Goal: Information Seeking & Learning: Learn about a topic

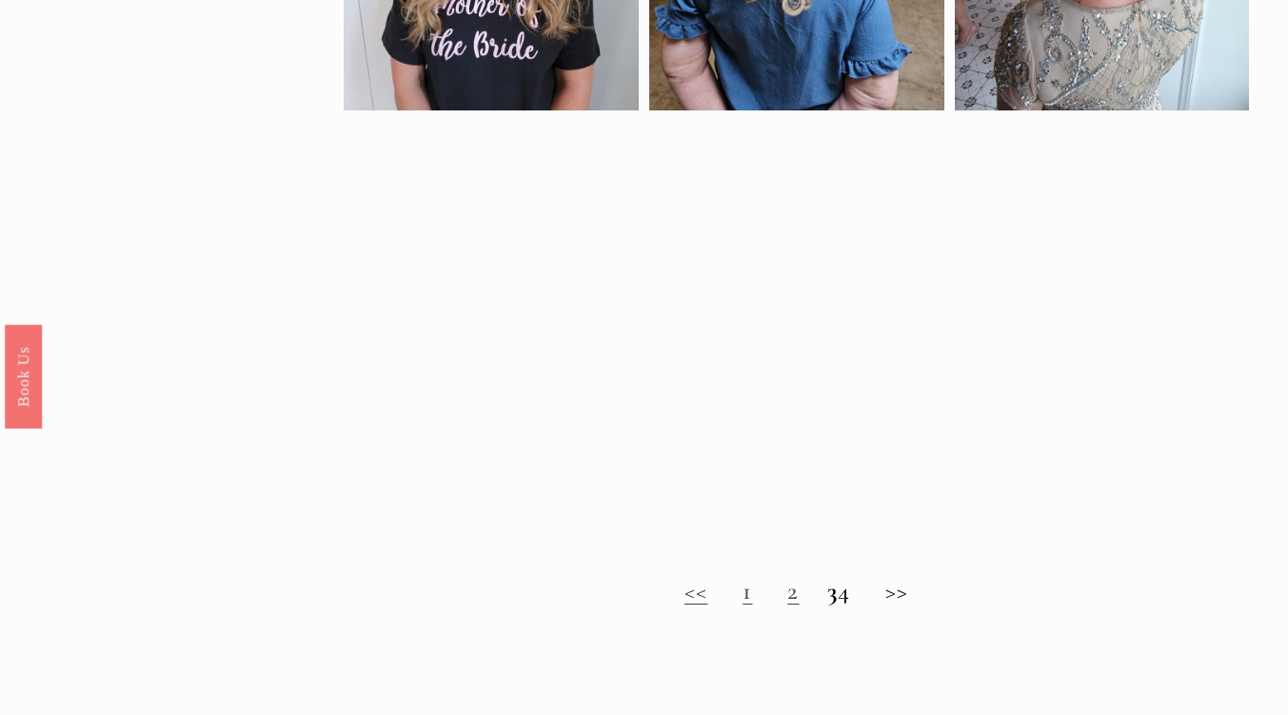
scroll to position [1188, 0]
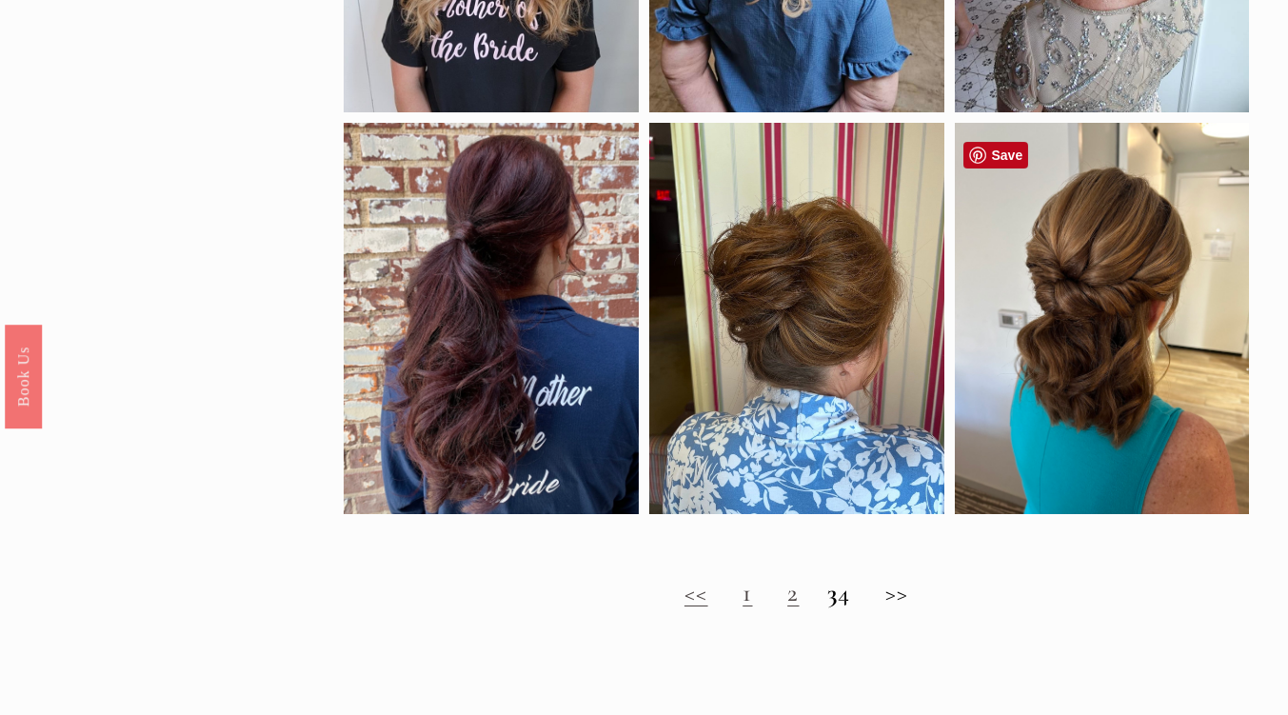
click at [1142, 315] on div at bounding box center [1102, 318] width 295 height 391
drag, startPoint x: 1142, startPoint y: 315, endPoint x: 1138, endPoint y: 324, distance: 9.8
click at [1138, 324] on div at bounding box center [1102, 318] width 295 height 391
click at [1098, 253] on div at bounding box center [1102, 318] width 295 height 391
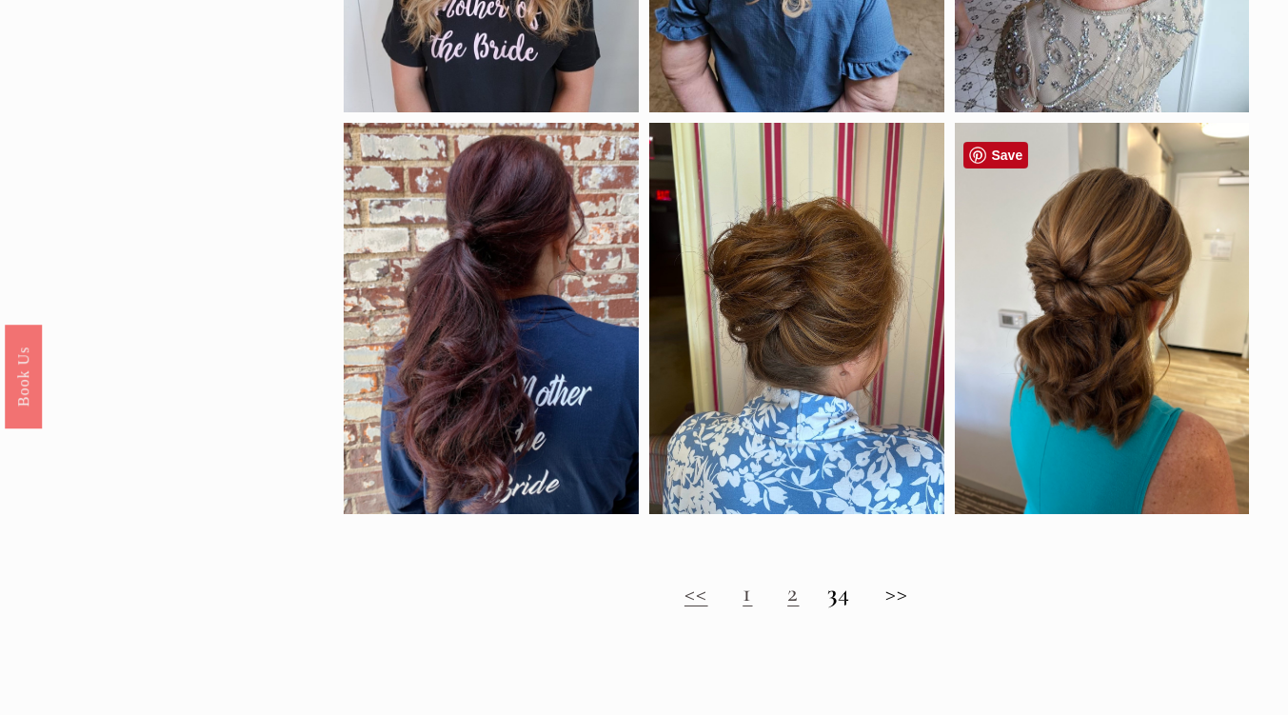
click at [1098, 253] on div at bounding box center [1102, 318] width 295 height 391
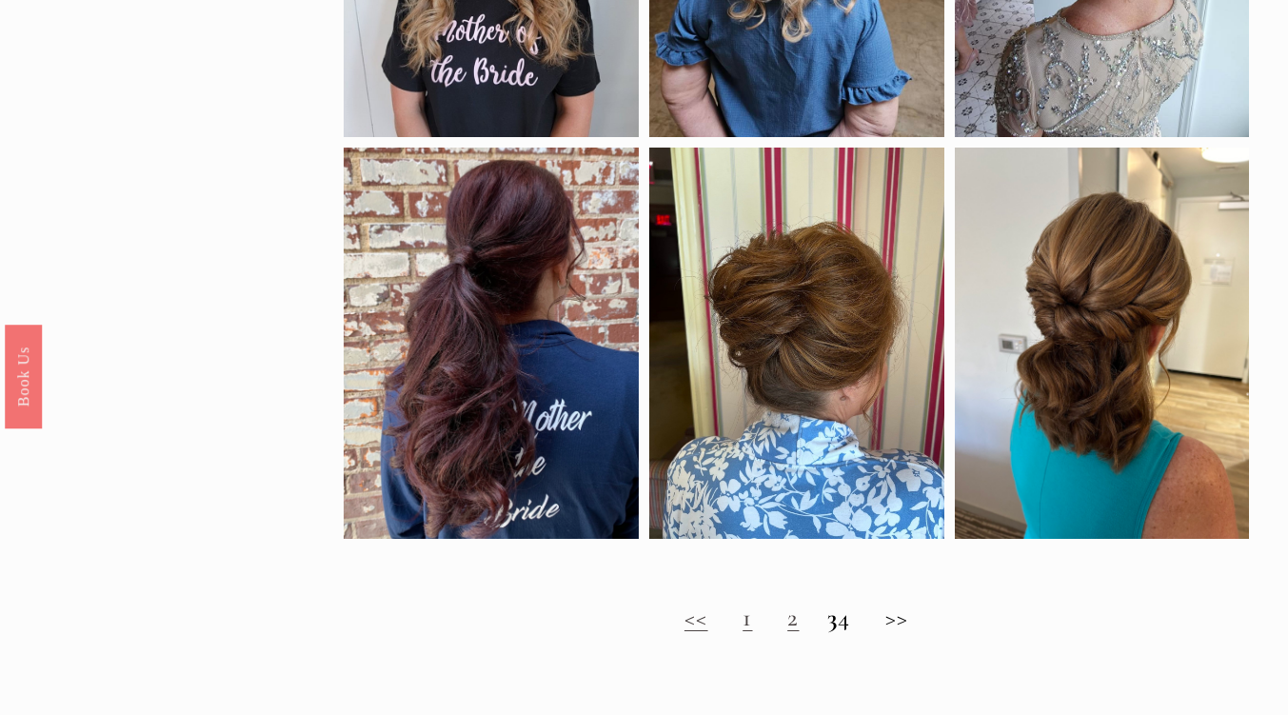
scroll to position [1162, 0]
click at [827, 634] on strong "3" at bounding box center [832, 618] width 10 height 31
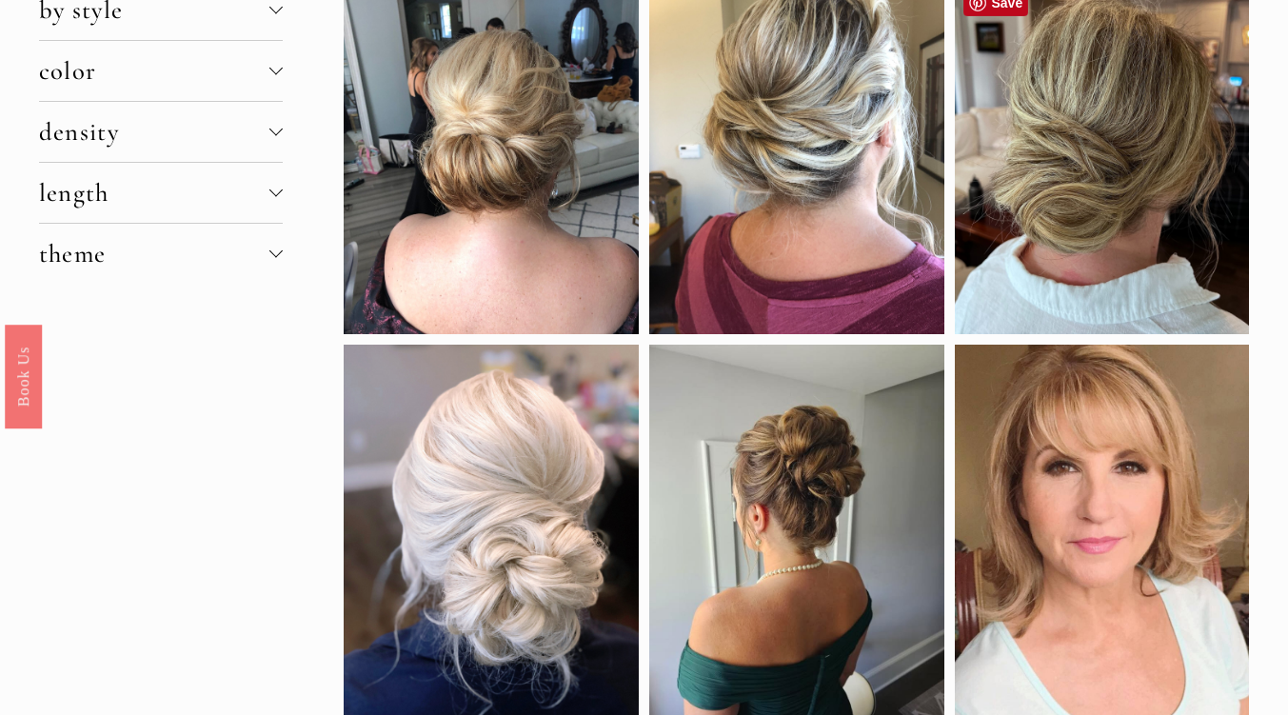
scroll to position [129, 0]
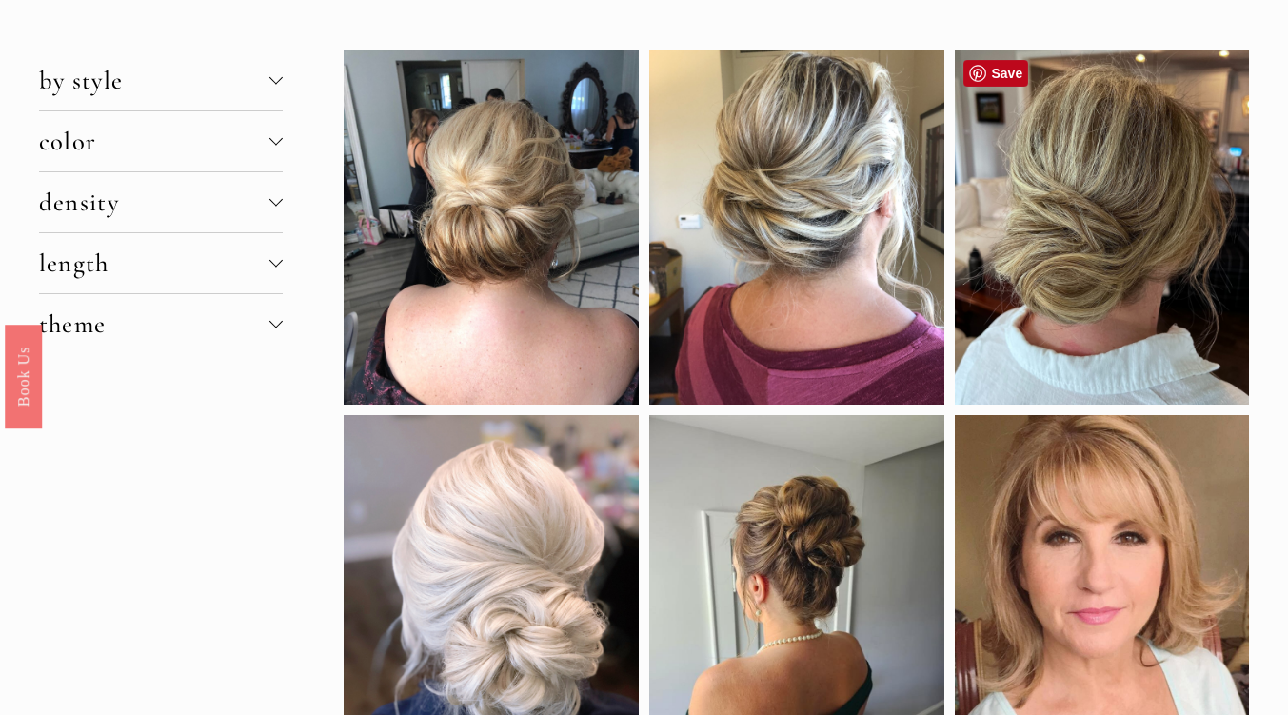
click at [1107, 203] on div at bounding box center [1102, 227] width 295 height 354
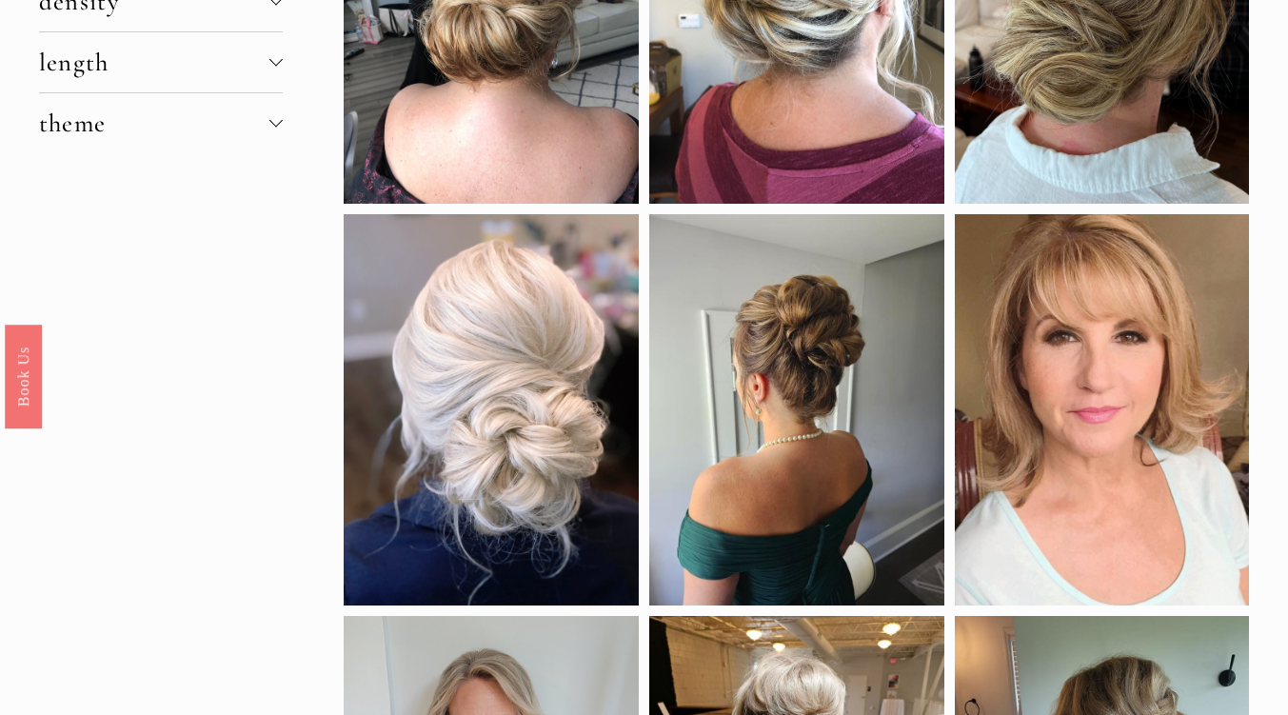
scroll to position [0, 0]
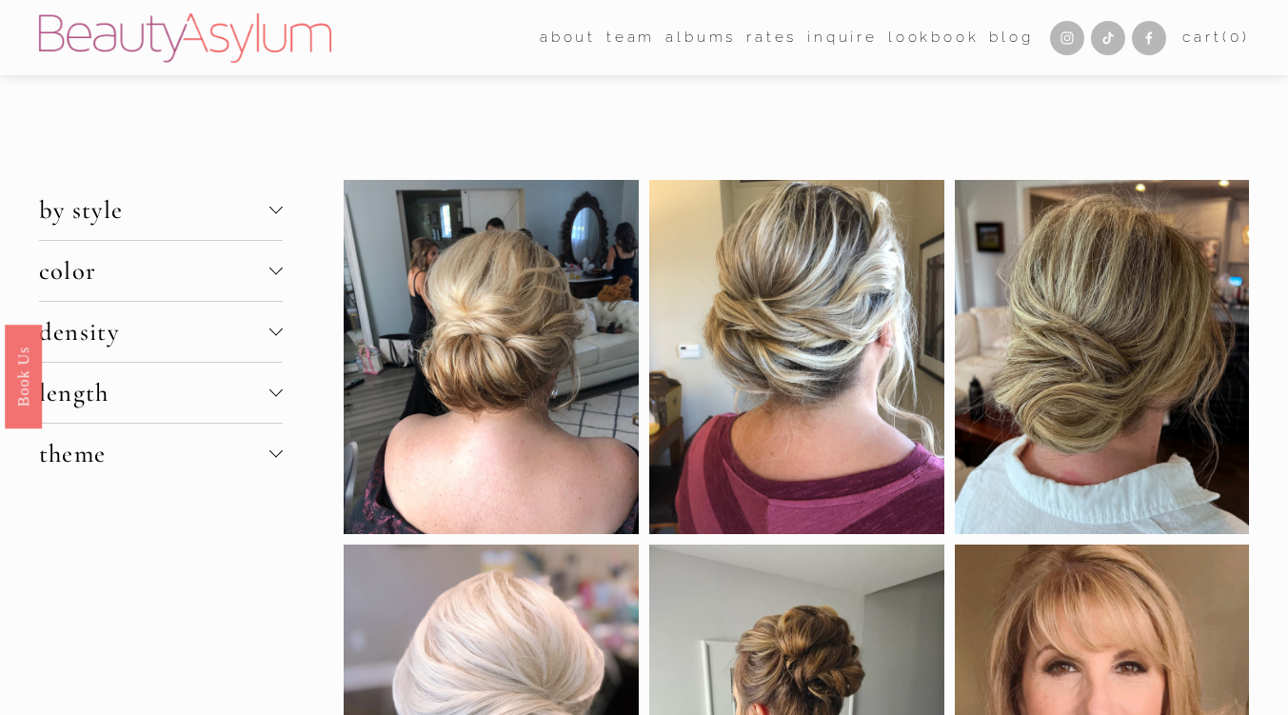
click at [273, 208] on div at bounding box center [275, 207] width 13 height 13
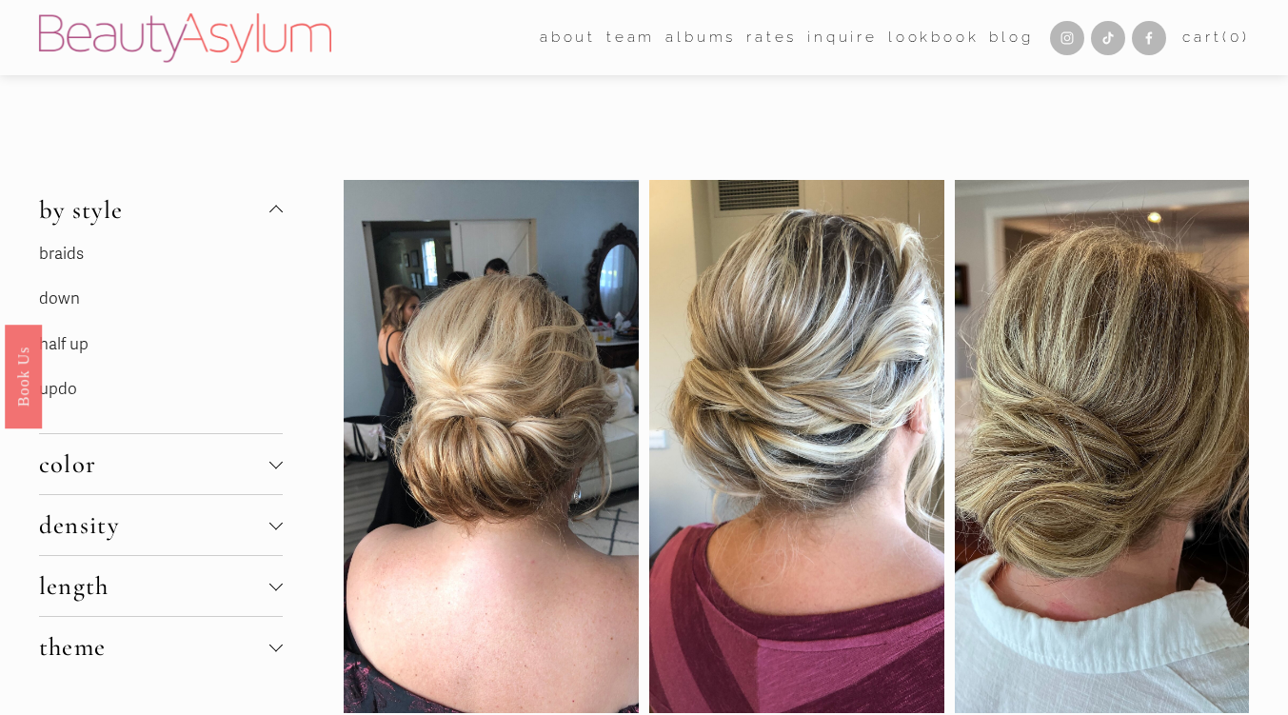
click at [273, 208] on div at bounding box center [275, 212] width 13 height 13
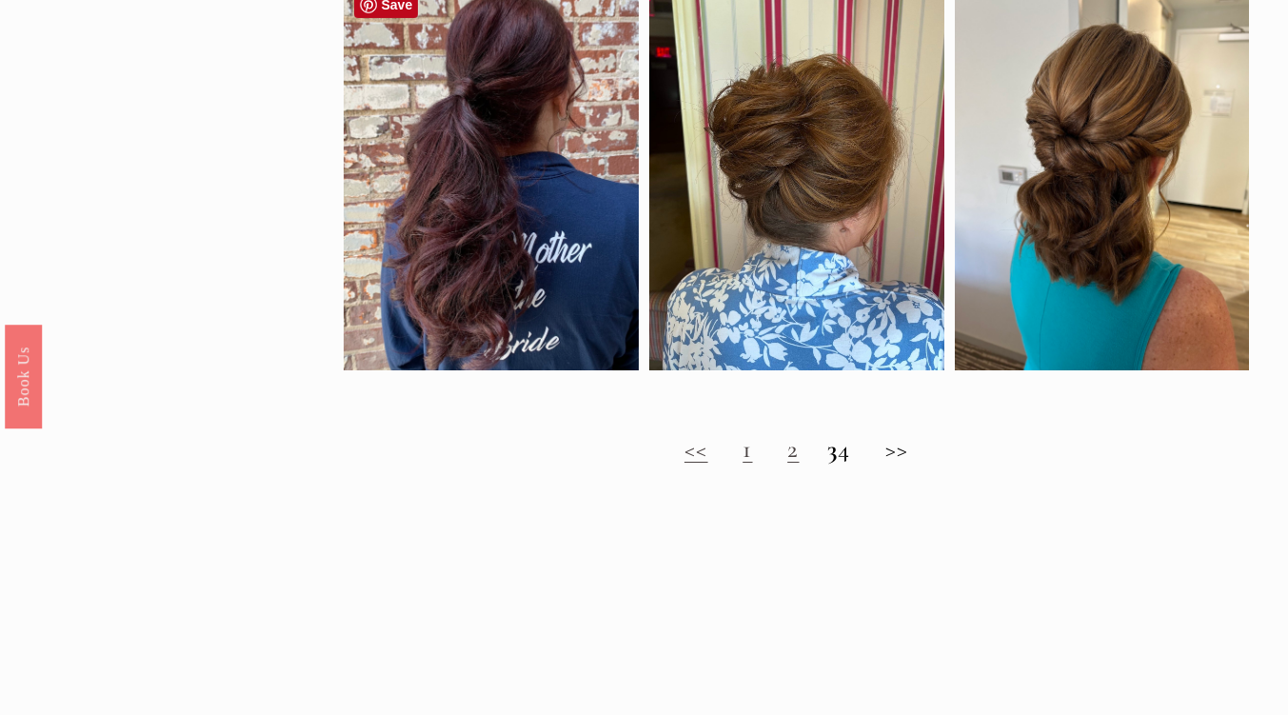
scroll to position [1470, 0]
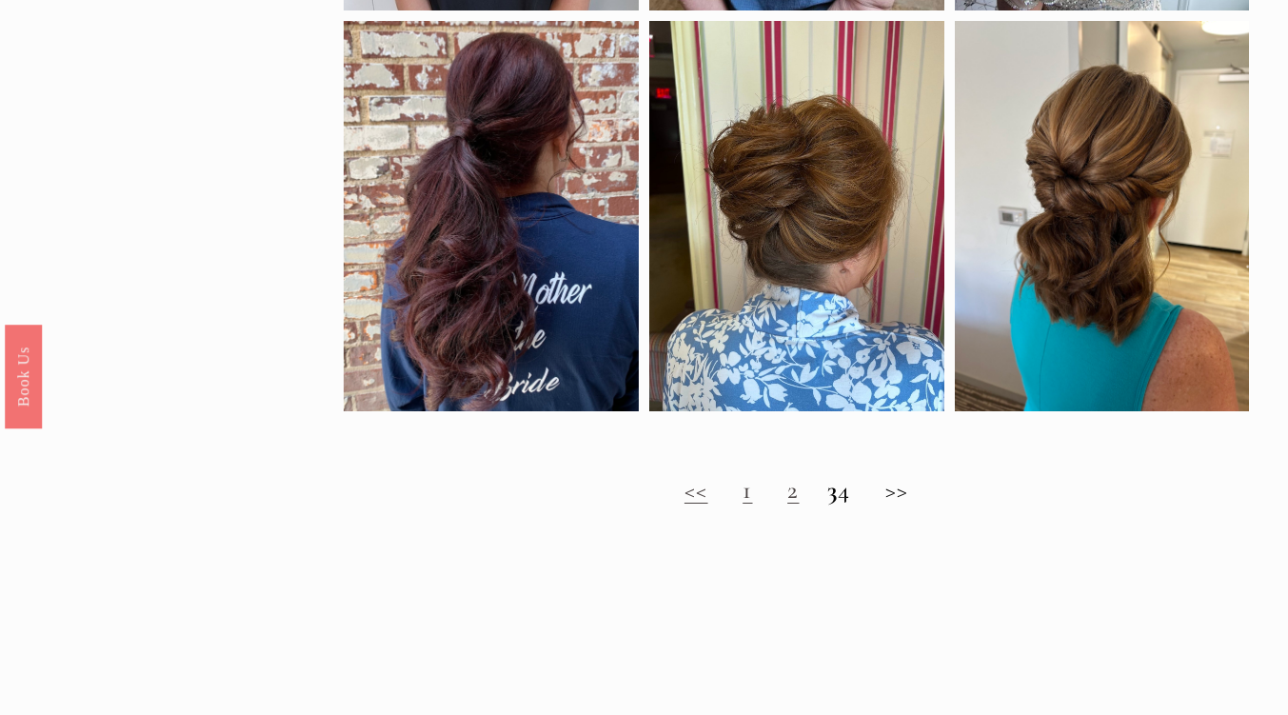
click at [855, 502] on h2 "<< 1 2 3 4 >>" at bounding box center [796, 490] width 905 height 30
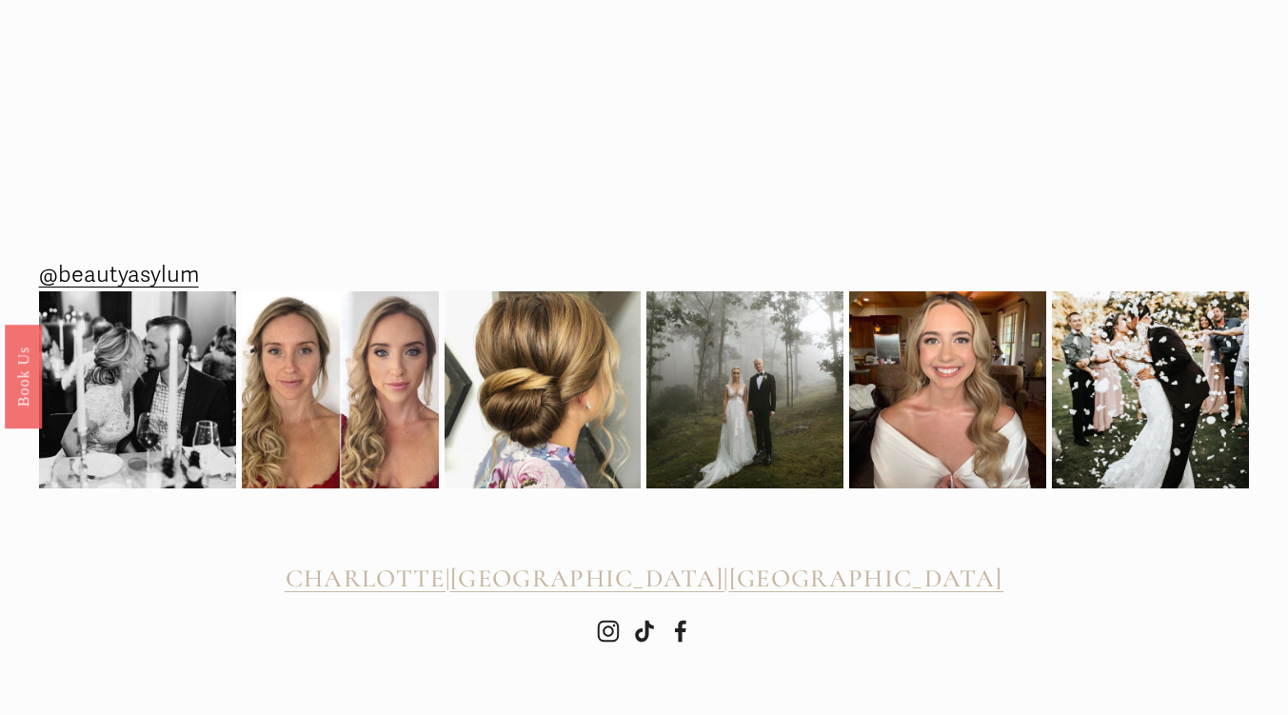
scroll to position [2027, 0]
click at [306, 441] on img at bounding box center [340, 389] width 197 height 197
